Goal: Navigation & Orientation: Find specific page/section

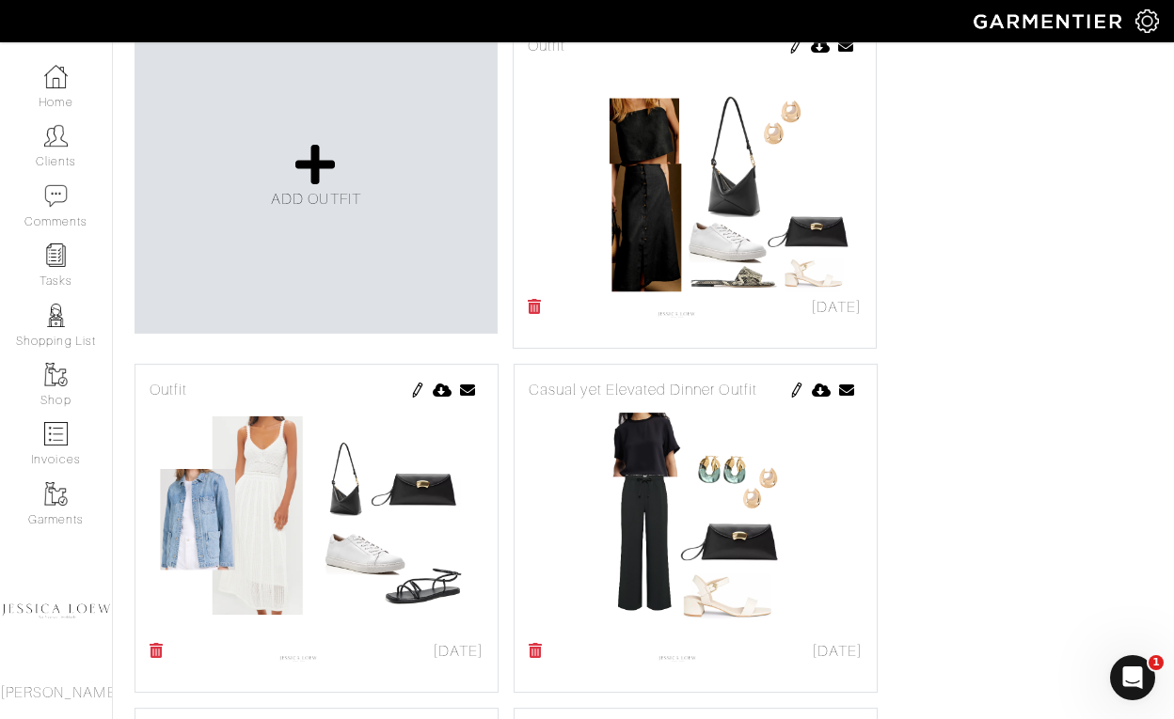
scroll to position [458, 0]
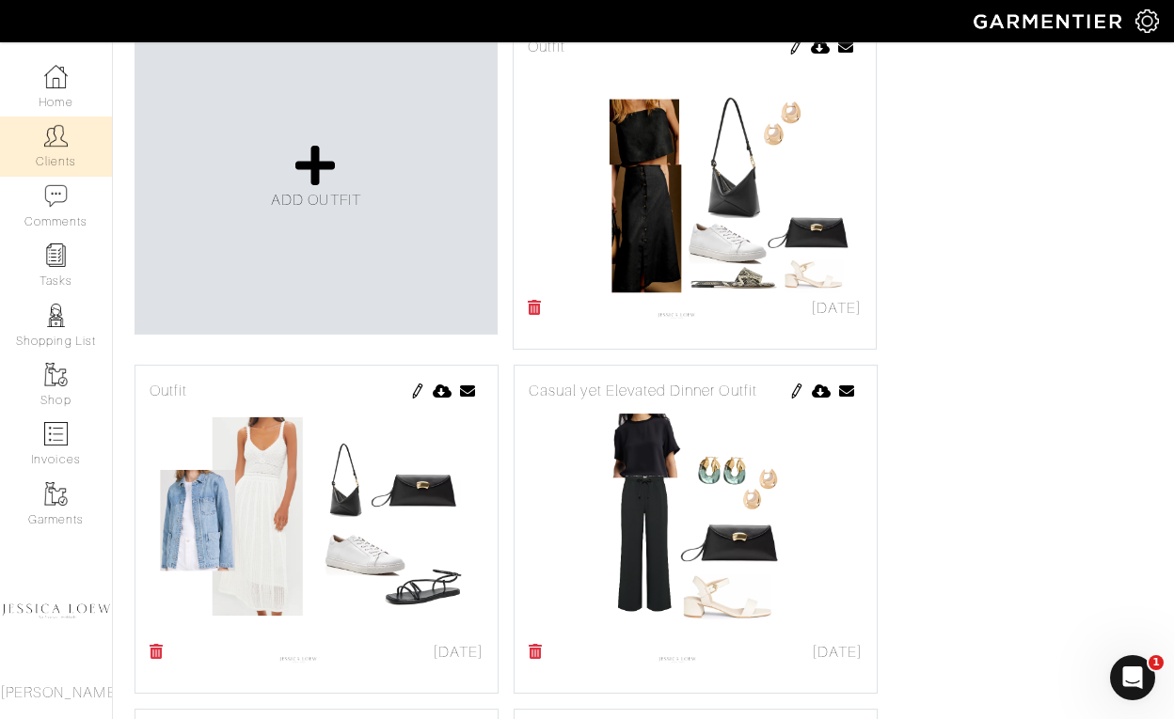
click at [55, 141] on img at bounding box center [56, 136] width 24 height 24
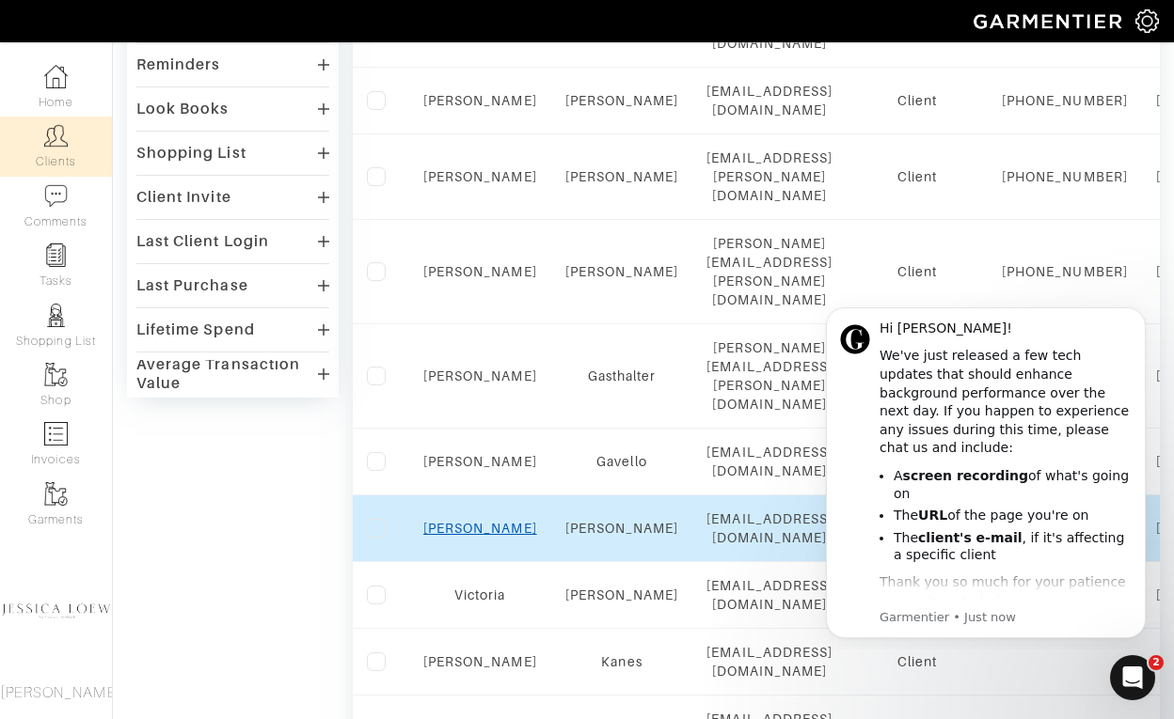
click at [490, 521] on link "Maria" at bounding box center [480, 528] width 114 height 15
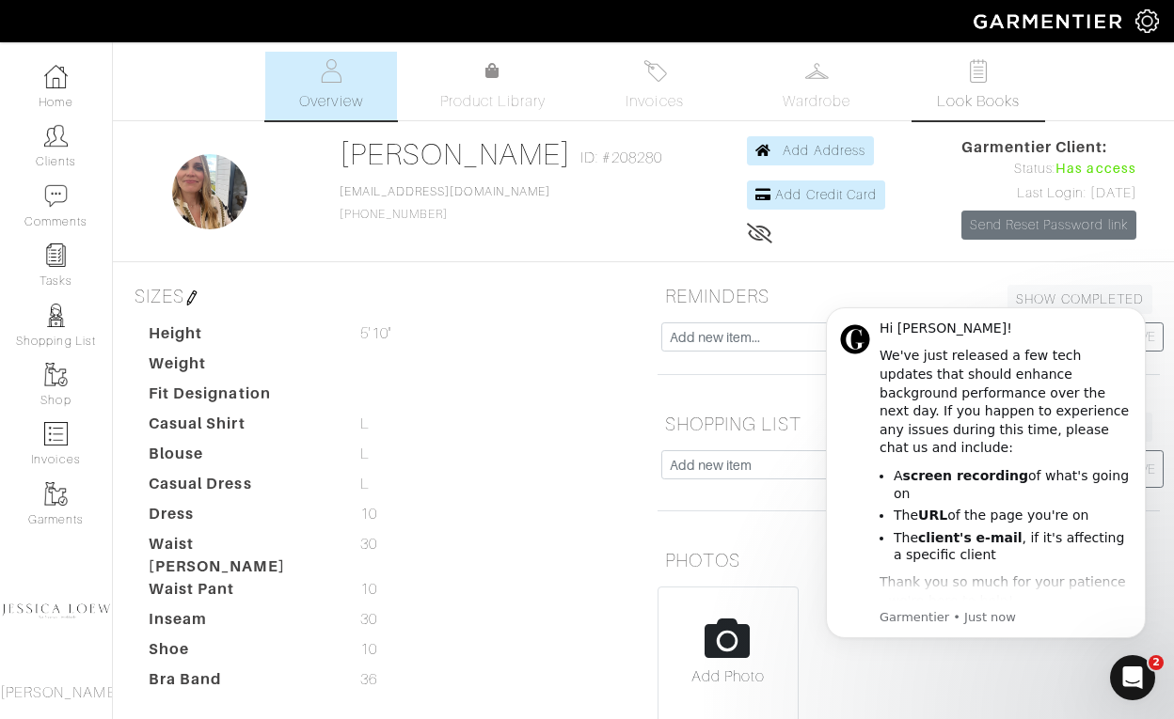
click at [970, 91] on span "Look Books" at bounding box center [979, 101] width 84 height 23
